Goal: Task Accomplishment & Management: Manage account settings

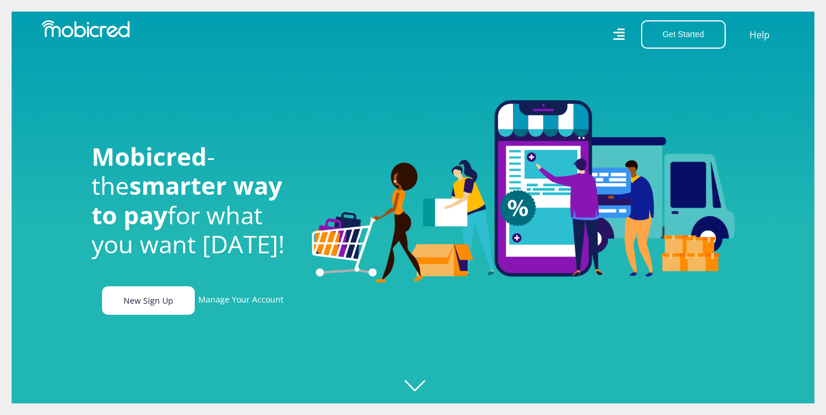
click at [158, 304] on link "New Sign Up" at bounding box center [148, 300] width 93 height 28
click at [619, 30] on icon at bounding box center [619, 34] width 12 height 17
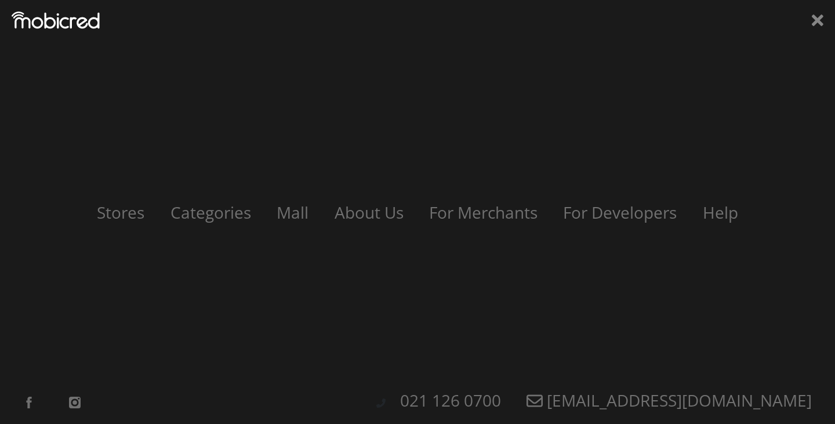
click at [823, 22] on div "Stores Categories Mall About Us For Merchants For Developers Help Sign Up Sign …" at bounding box center [417, 212] width 835 height 424
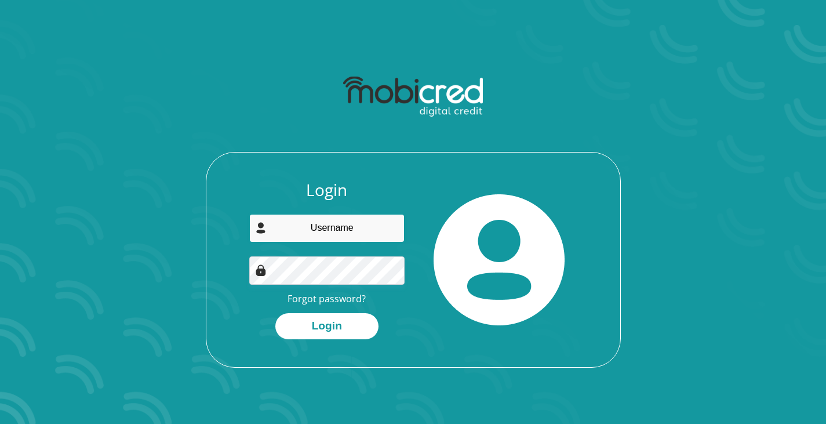
click at [345, 224] on input "email" at bounding box center [326, 228] width 155 height 28
type input "evan.gov07@gmail.com"
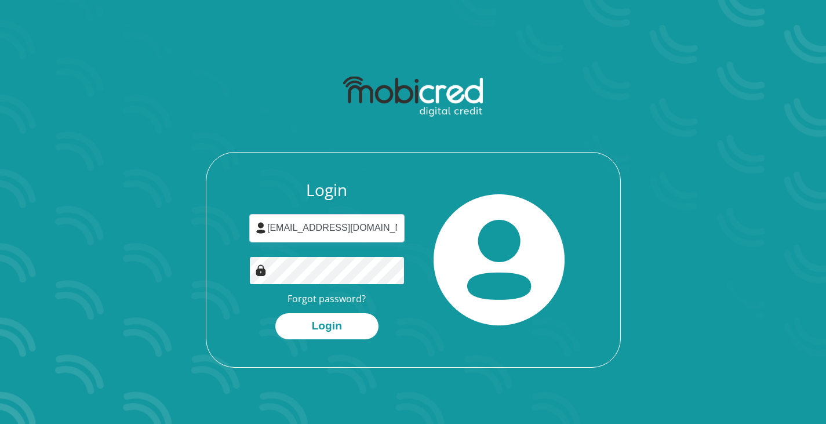
click at [275, 313] on button "Login" at bounding box center [326, 326] width 103 height 26
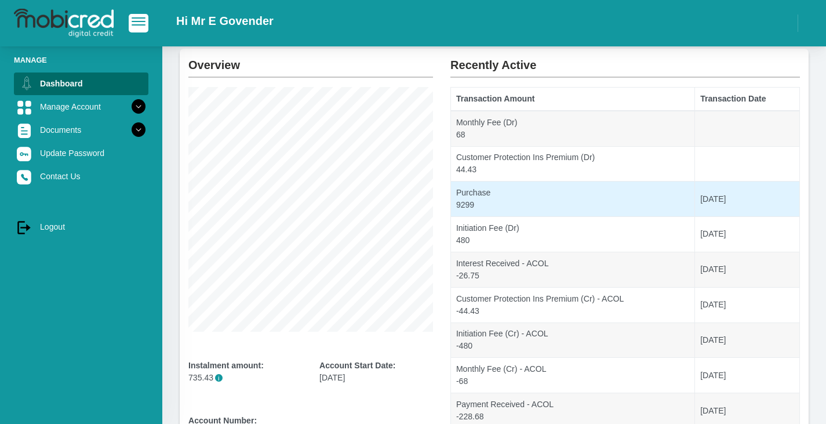
scroll to position [58, 0]
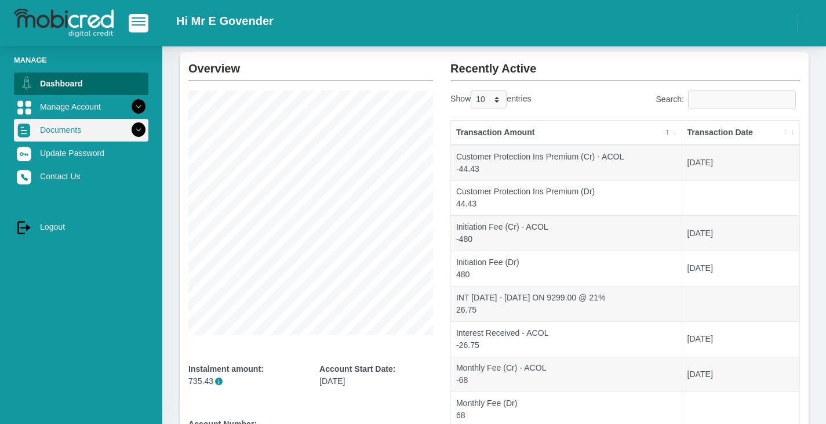
click at [111, 127] on link "Documents" at bounding box center [81, 130] width 135 height 22
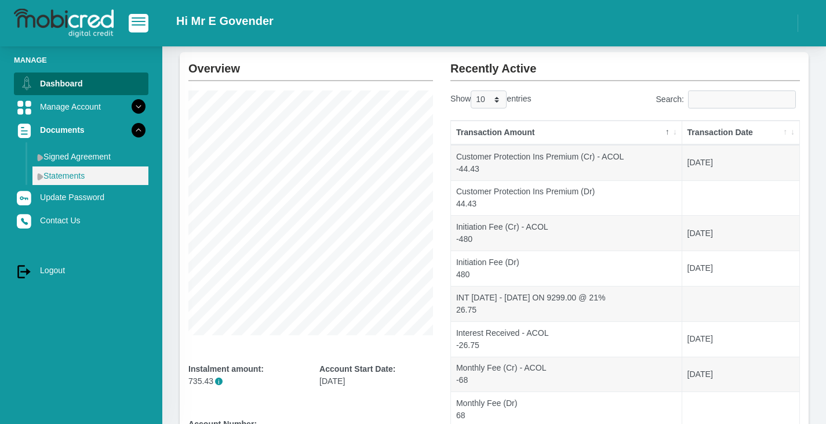
click at [41, 175] on img at bounding box center [40, 177] width 6 height 8
click at [39, 177] on img at bounding box center [40, 177] width 6 height 8
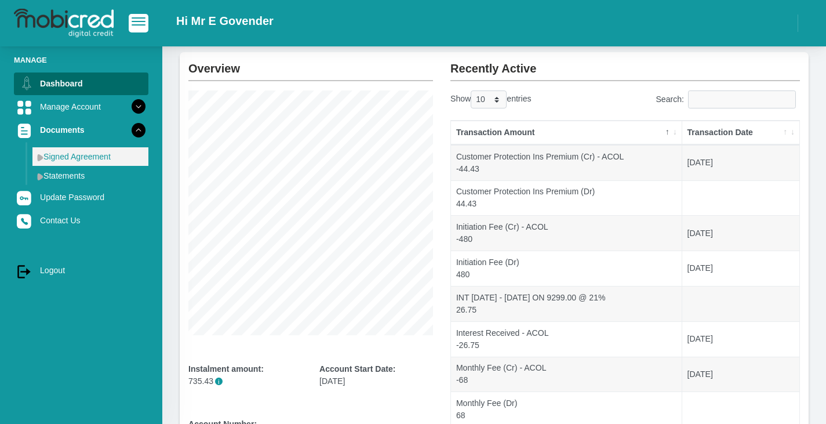
click at [43, 161] on img at bounding box center [40, 158] width 6 height 8
click at [90, 156] on link "Signed Agreement" at bounding box center [90, 156] width 116 height 19
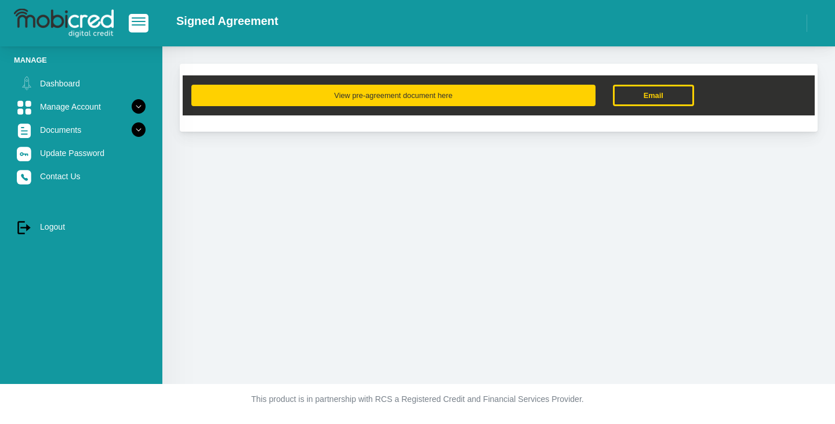
click at [488, 101] on button "View pre-agreement document here" at bounding box center [393, 95] width 404 height 21
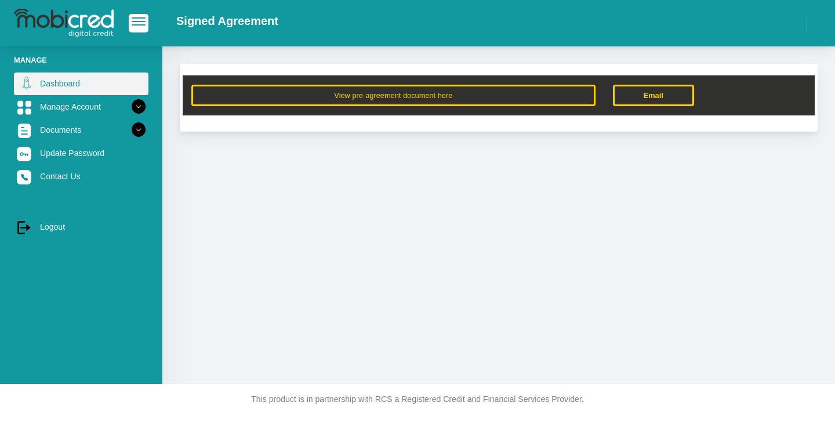
click at [88, 90] on link "Dashboard" at bounding box center [81, 83] width 135 height 22
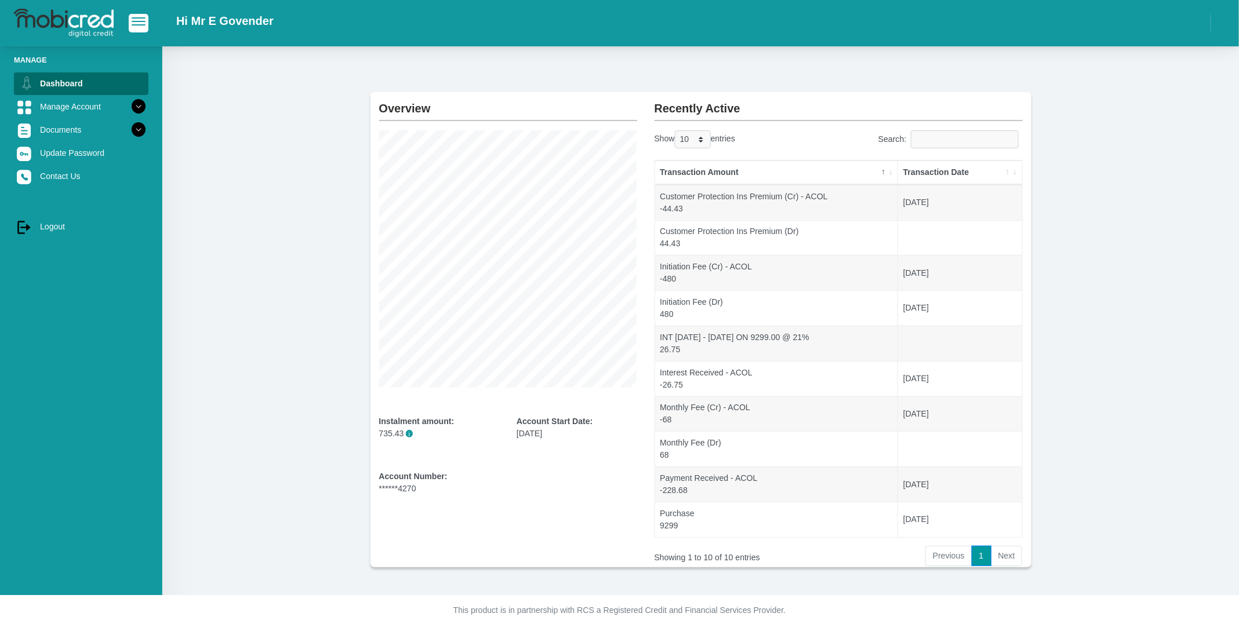
scroll to position [23, 0]
drag, startPoint x: 521, startPoint y: 435, endPoint x: 553, endPoint y: 432, distance: 32.7
click at [553, 423] on div "Account Start Date: [DATE]" at bounding box center [577, 438] width 138 height 46
click at [553, 423] on div "Account Start Date: 08 July 2025" at bounding box center [577, 427] width 121 height 24
click at [550, 423] on div "Account Start Date: 08 July 2025" at bounding box center [577, 427] width 121 height 24
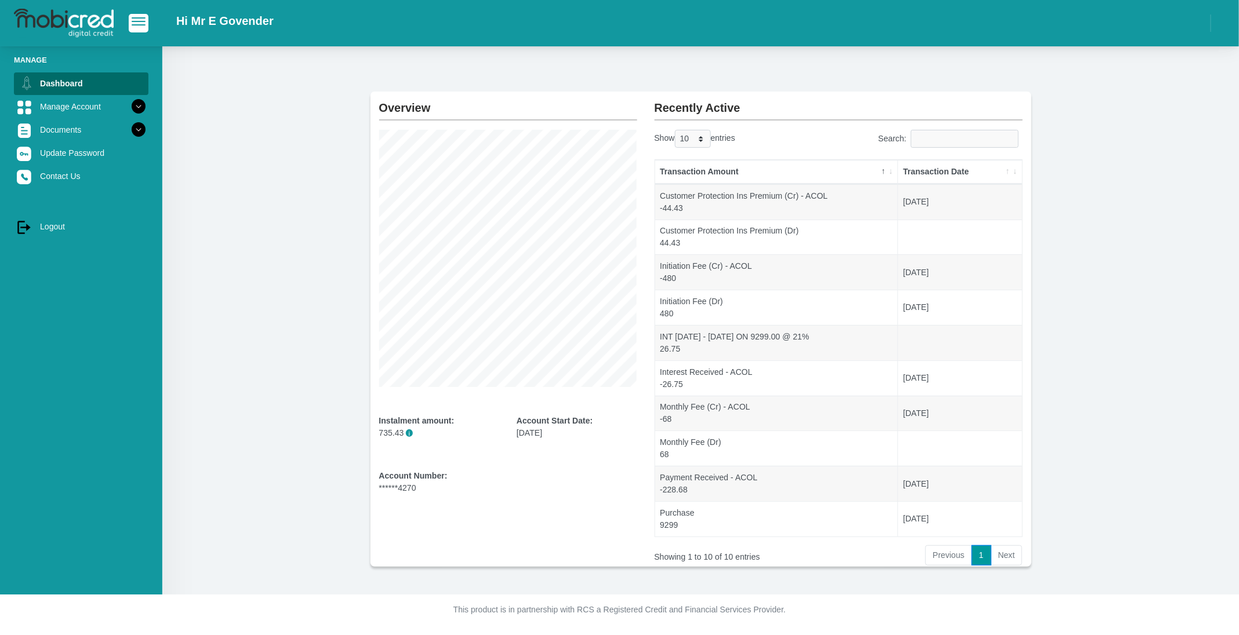
click at [550, 423] on div "Account Start Date: 08 July 2025" at bounding box center [577, 427] width 121 height 24
drag, startPoint x: 550, startPoint y: 432, endPoint x: 547, endPoint y: 442, distance: 10.3
click at [548, 423] on div "Account Start Date: 08 July 2025" at bounding box center [577, 427] width 121 height 24
click at [557, 423] on div "Account Number: ******4270" at bounding box center [507, 496] width 275 height 52
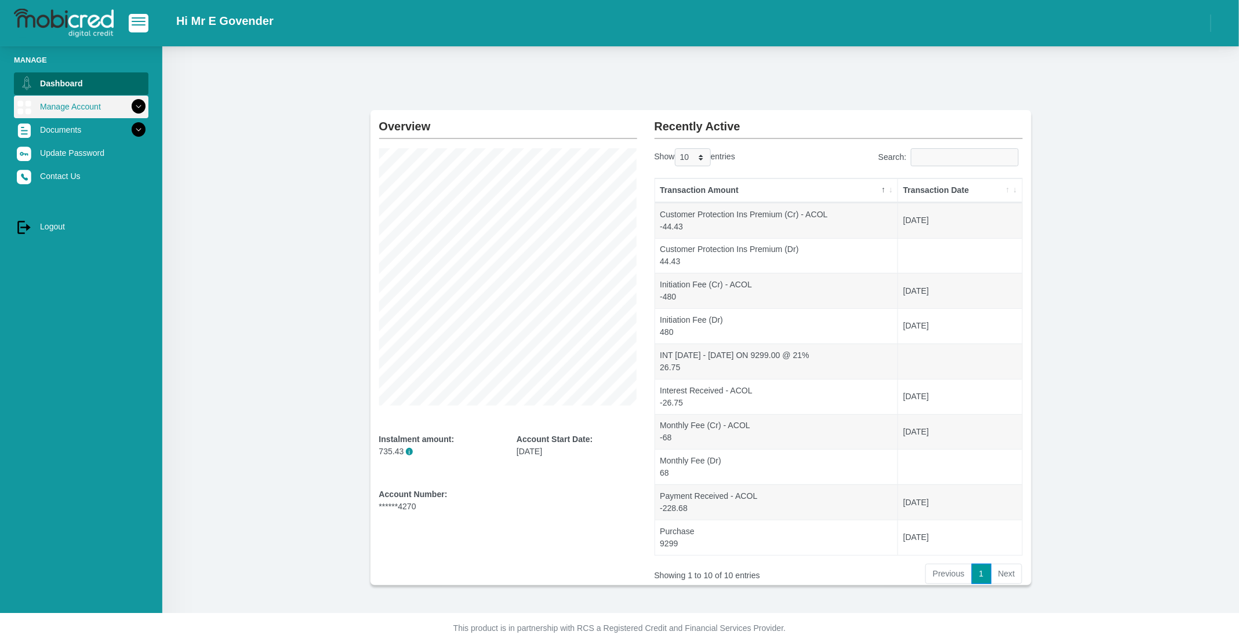
click at [74, 103] on link "Manage Account" at bounding box center [81, 107] width 135 height 22
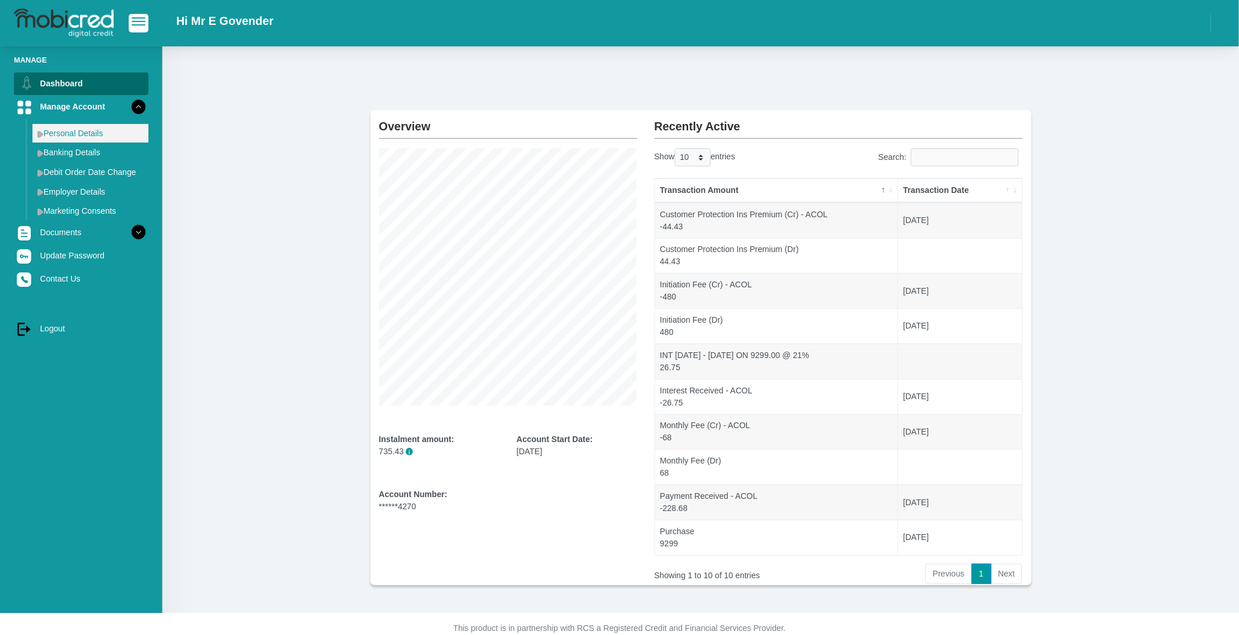
click at [74, 133] on link "Personal Details" at bounding box center [90, 133] width 116 height 19
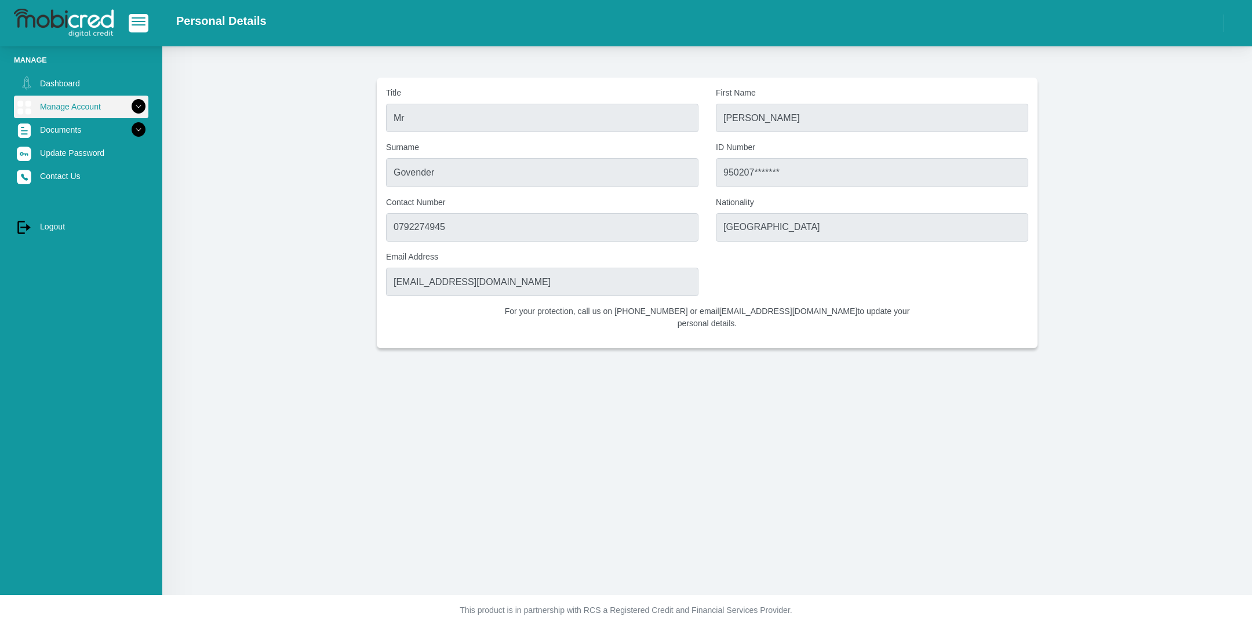
click at [129, 107] on icon at bounding box center [139, 107] width 20 height 20
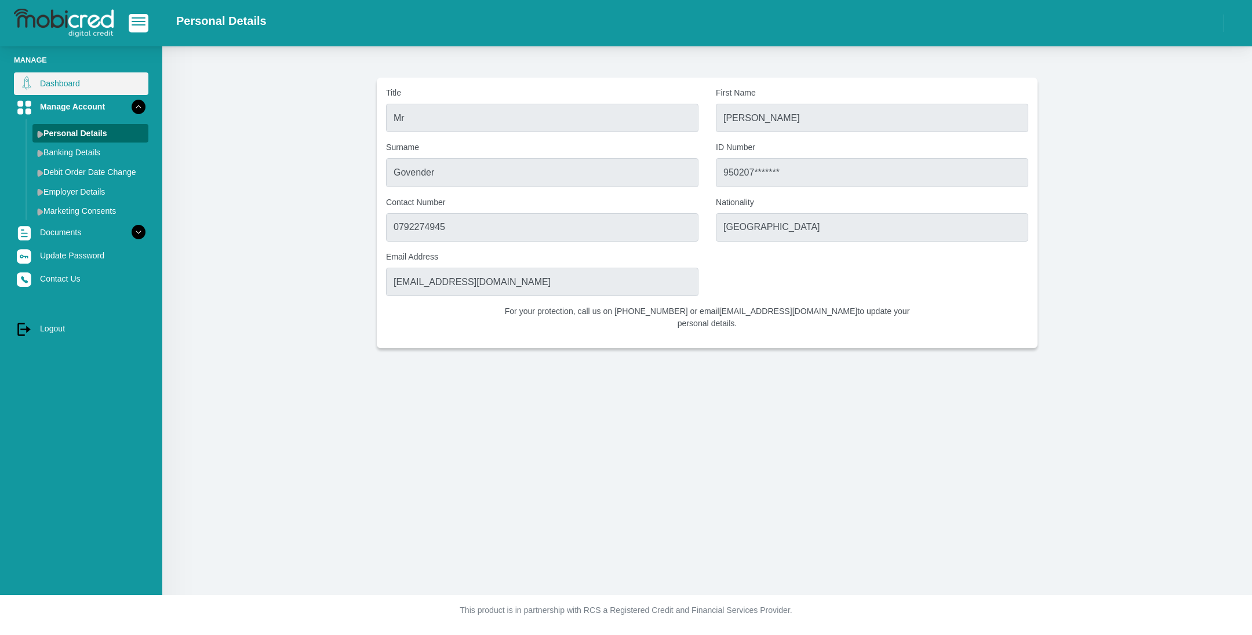
click at [53, 88] on link "Dashboard" at bounding box center [81, 83] width 135 height 22
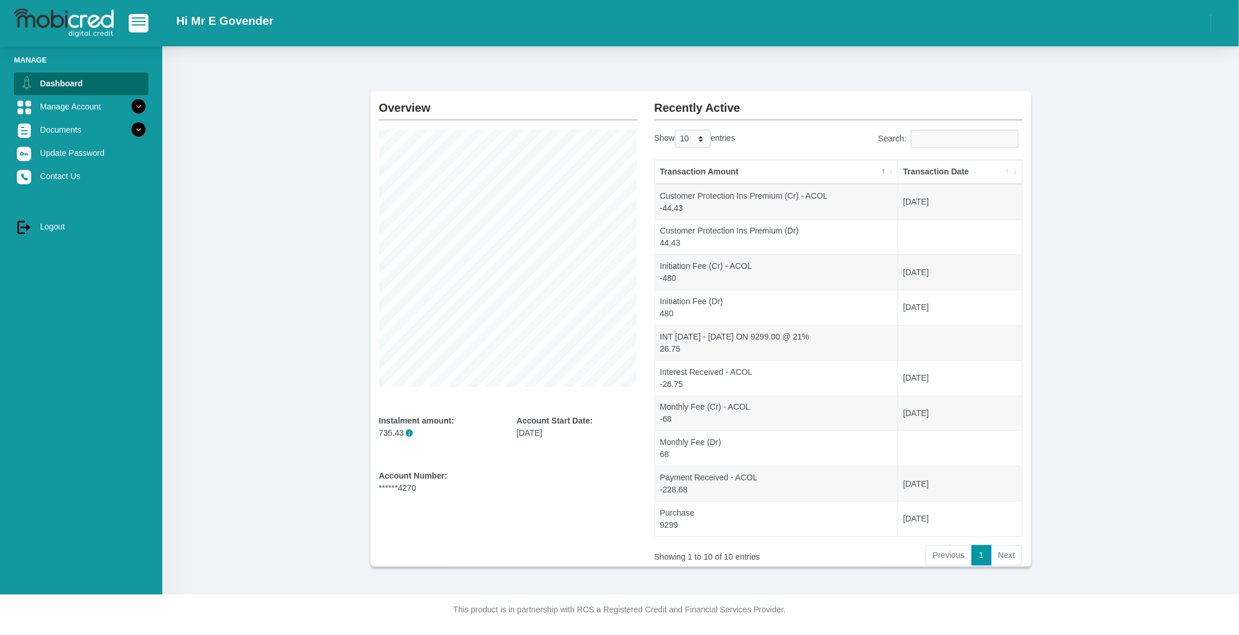
scroll to position [23, 0]
click at [129, 106] on icon at bounding box center [139, 107] width 20 height 20
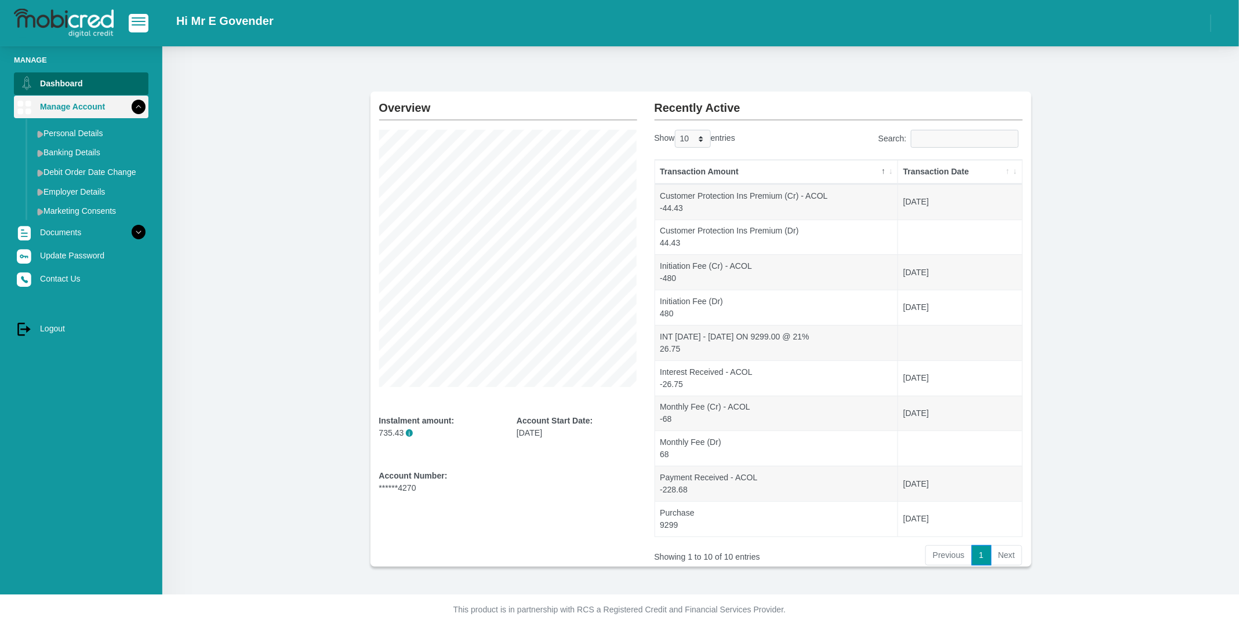
click at [129, 106] on icon at bounding box center [139, 107] width 20 height 20
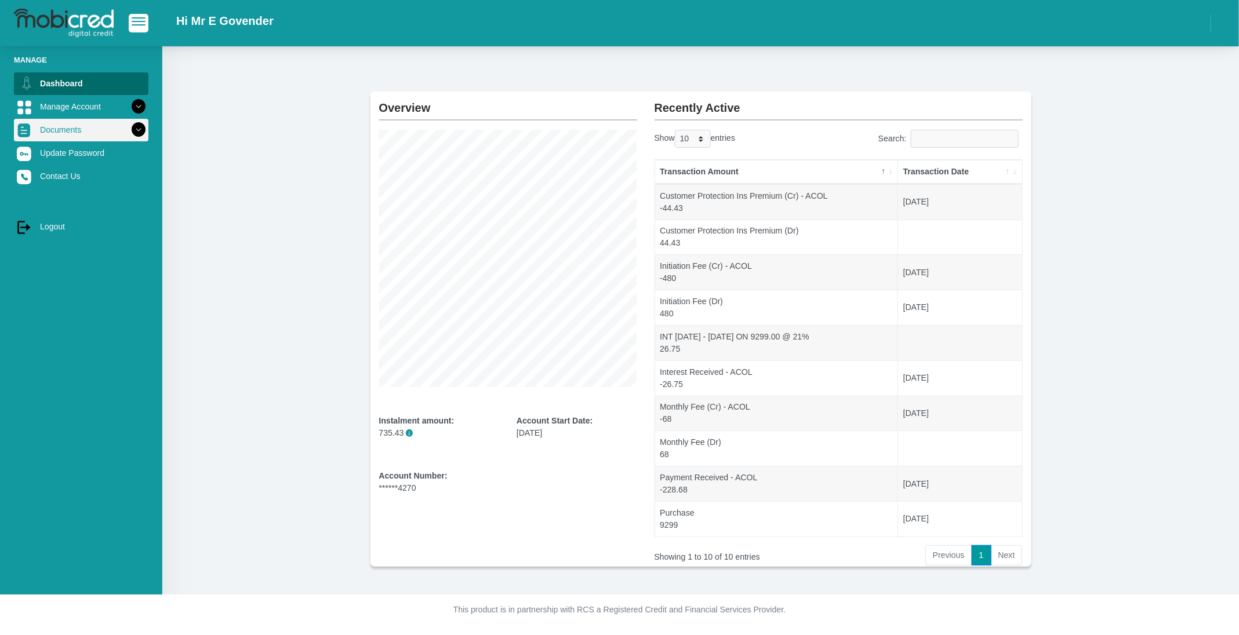
click at [129, 130] on icon at bounding box center [139, 130] width 20 height 20
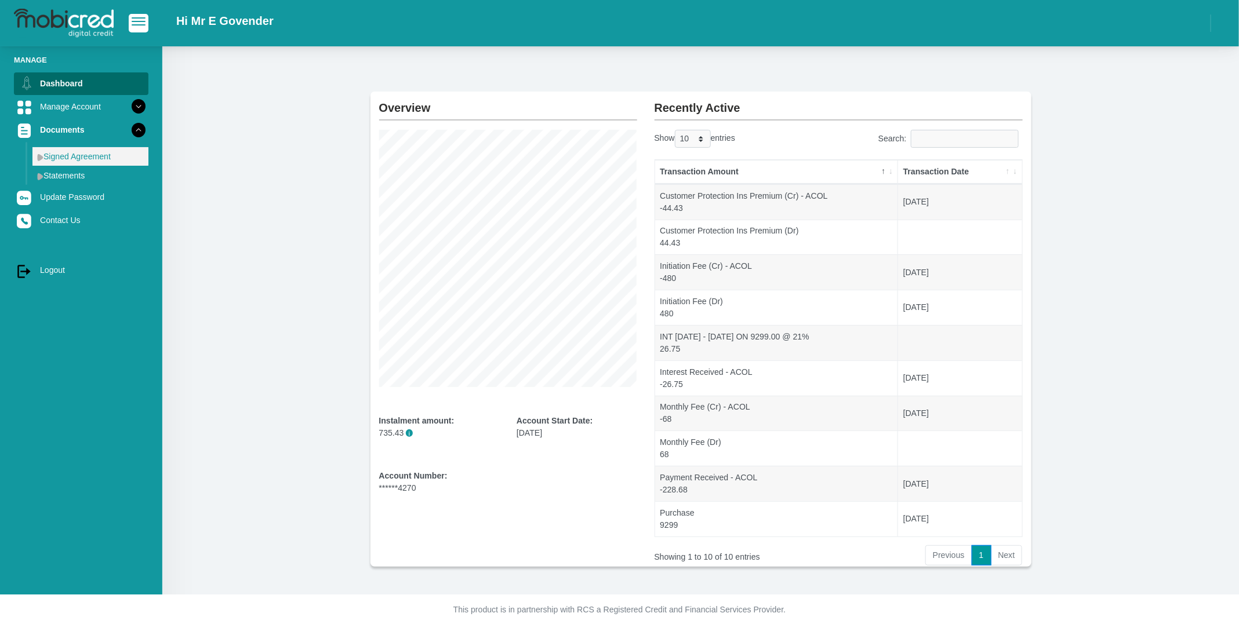
click at [101, 155] on link "Signed Agreement" at bounding box center [90, 156] width 116 height 19
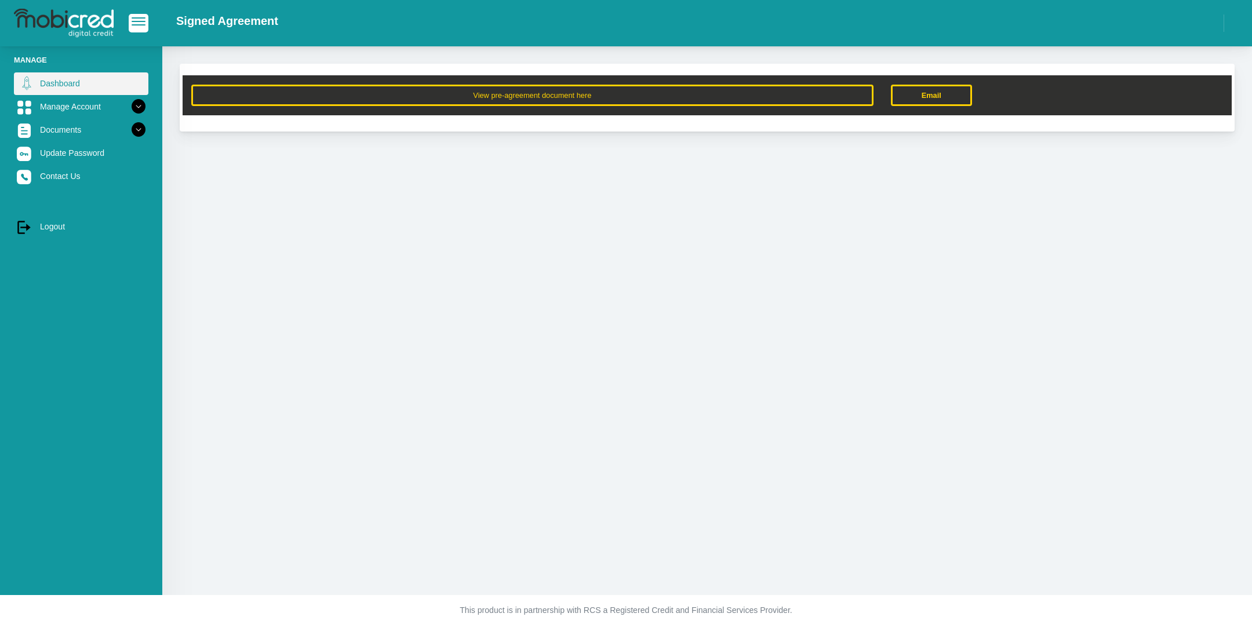
click at [65, 81] on link "Dashboard" at bounding box center [81, 83] width 135 height 22
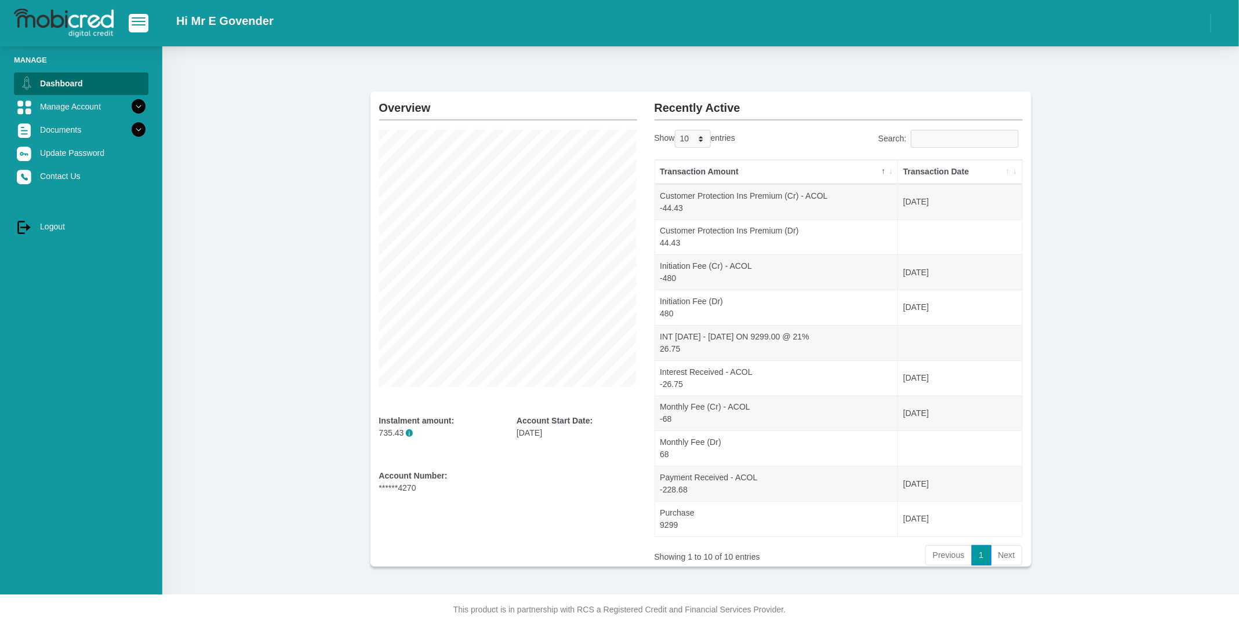
scroll to position [23, 0]
